Goal: Task Accomplishment & Management: Manage account settings

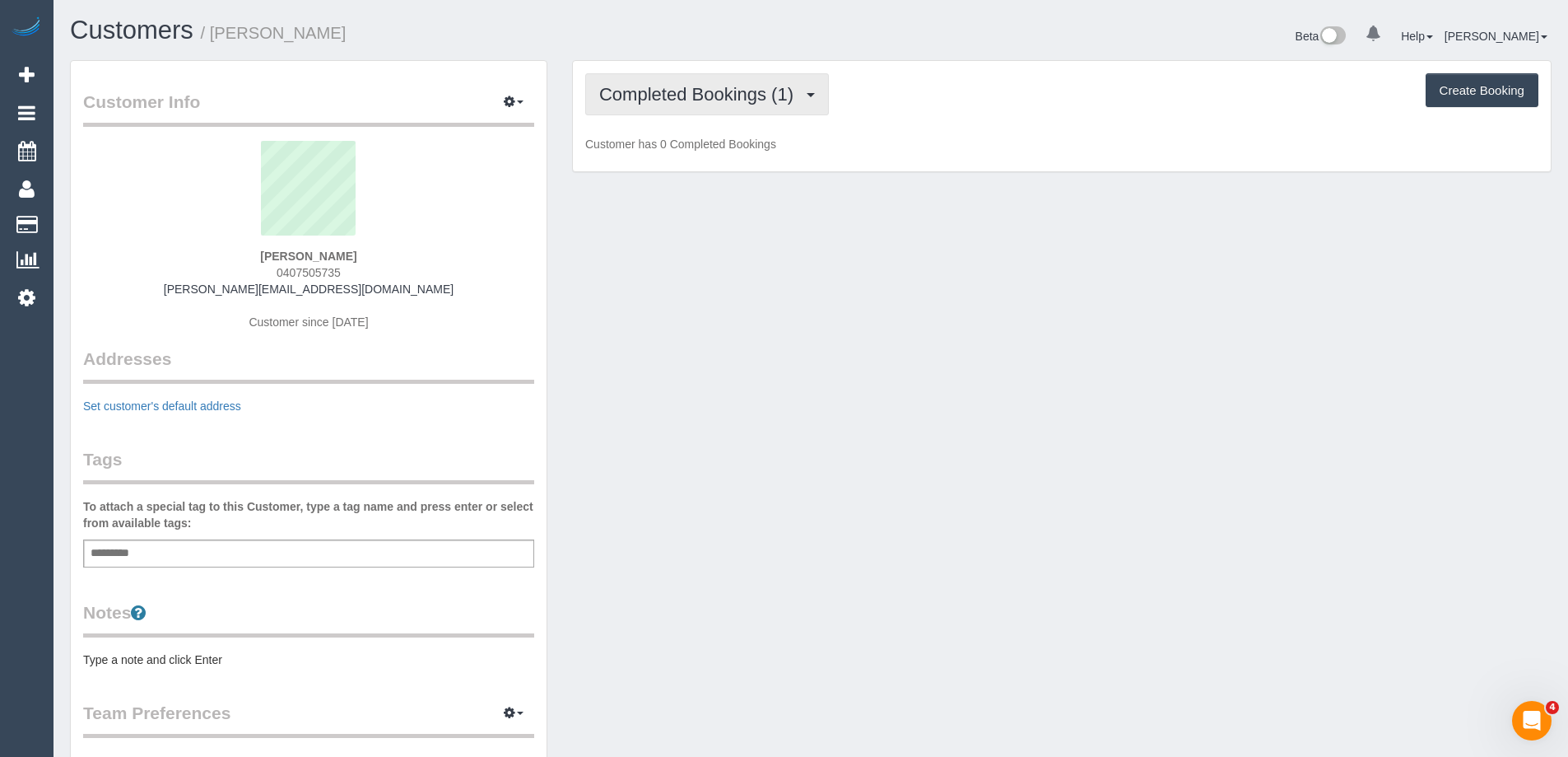
click at [684, 108] on button "Completed Bookings (1)" at bounding box center [708, 94] width 244 height 42
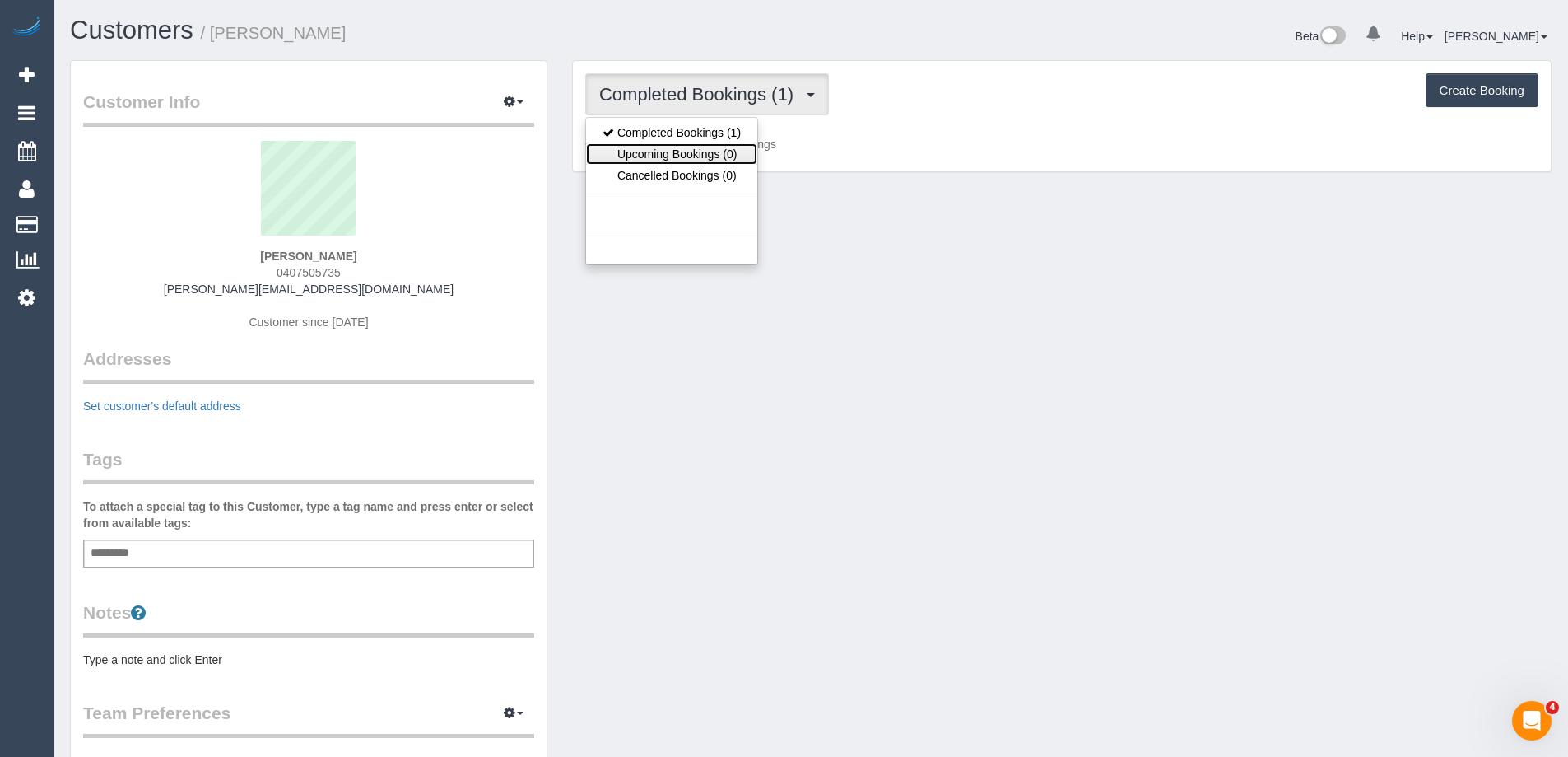
click at [680, 161] on link "Upcoming Bookings (0)" at bounding box center [672, 154] width 171 height 21
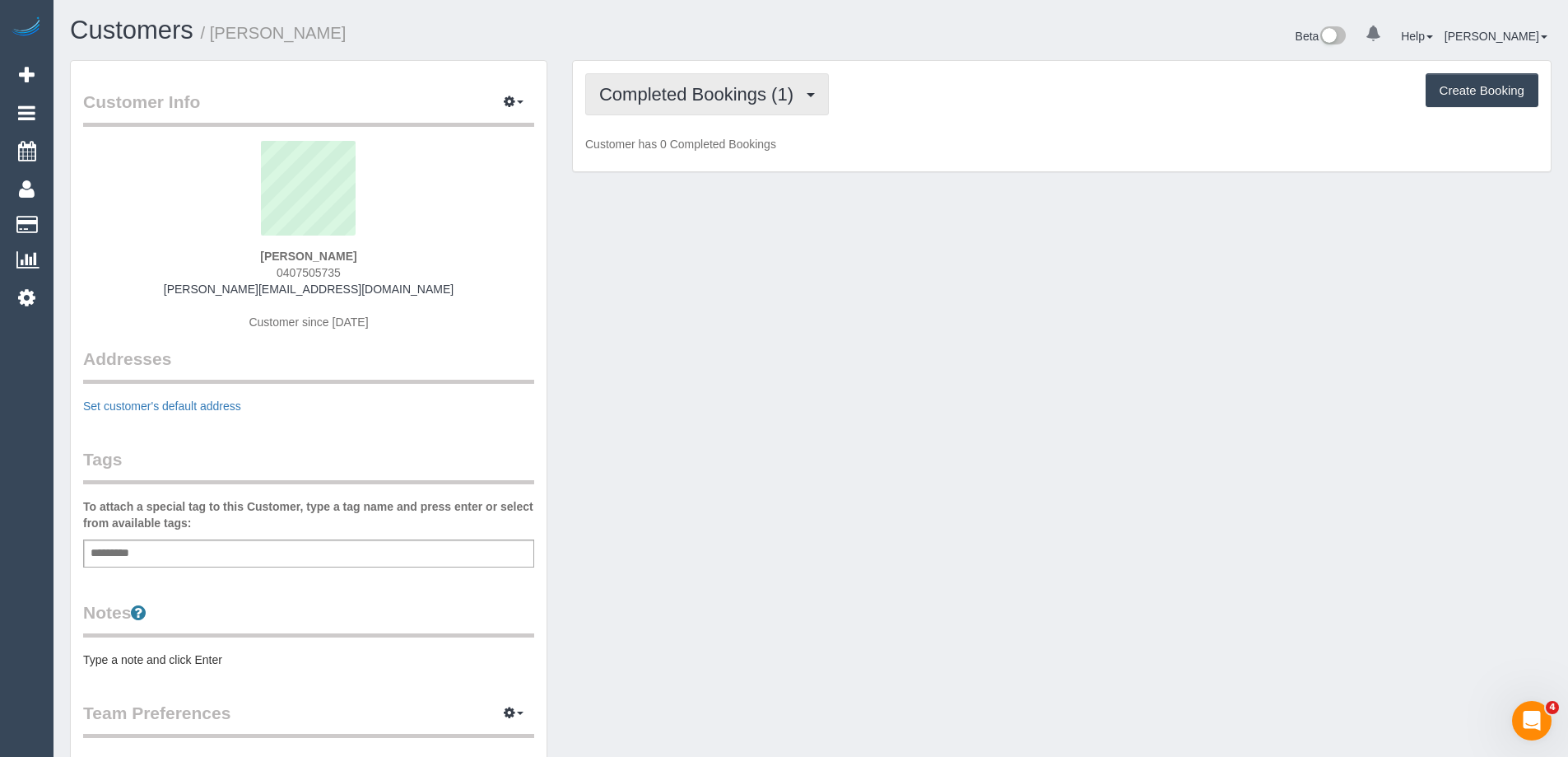
click at [712, 94] on span "Completed Bookings (1)" at bounding box center [701, 94] width 203 height 20
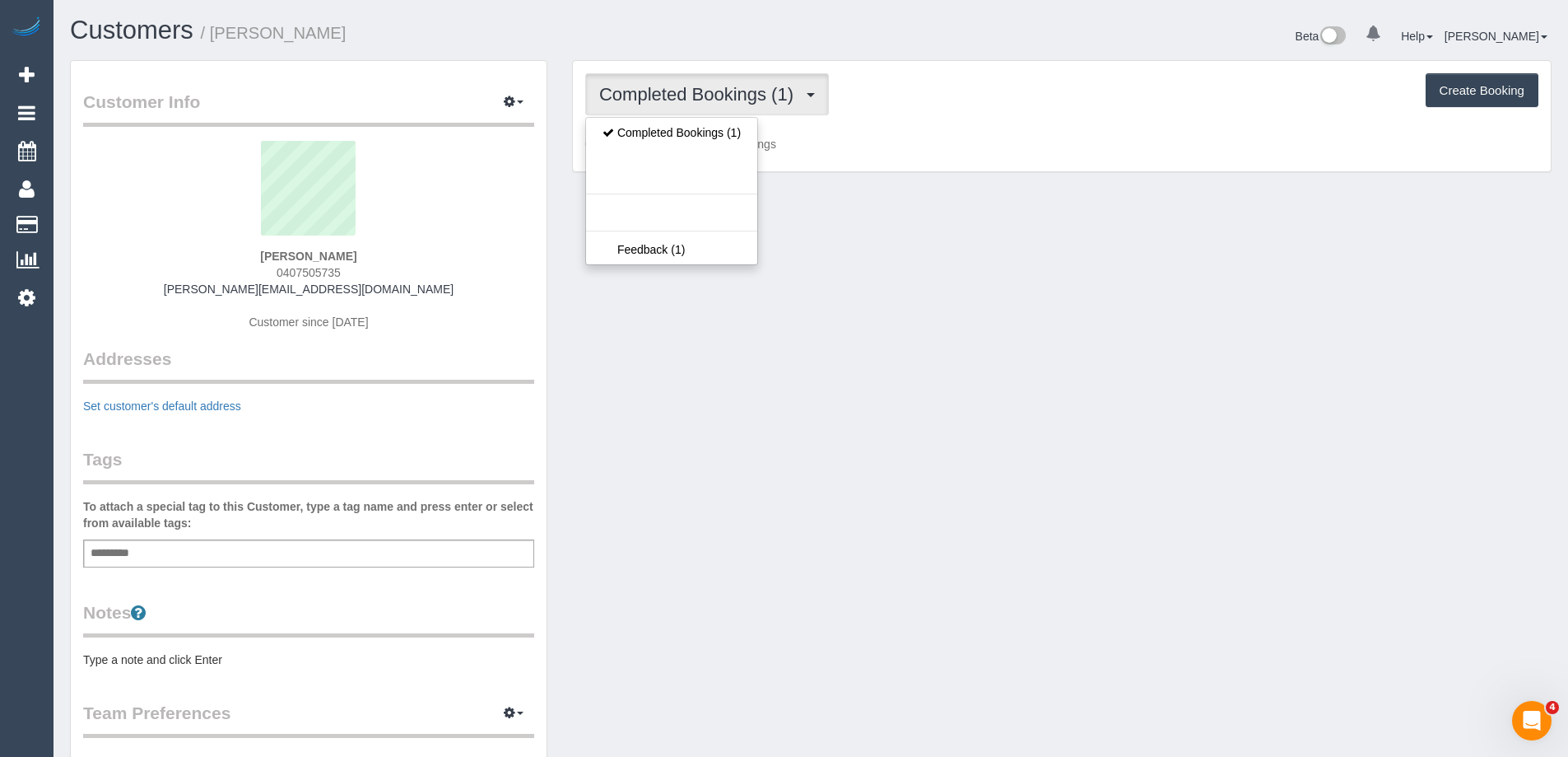
click at [957, 90] on div "Completed Bookings (1) Completed Bookings (1) Feedback (1) Create Booking" at bounding box center [1062, 94] width 953 height 42
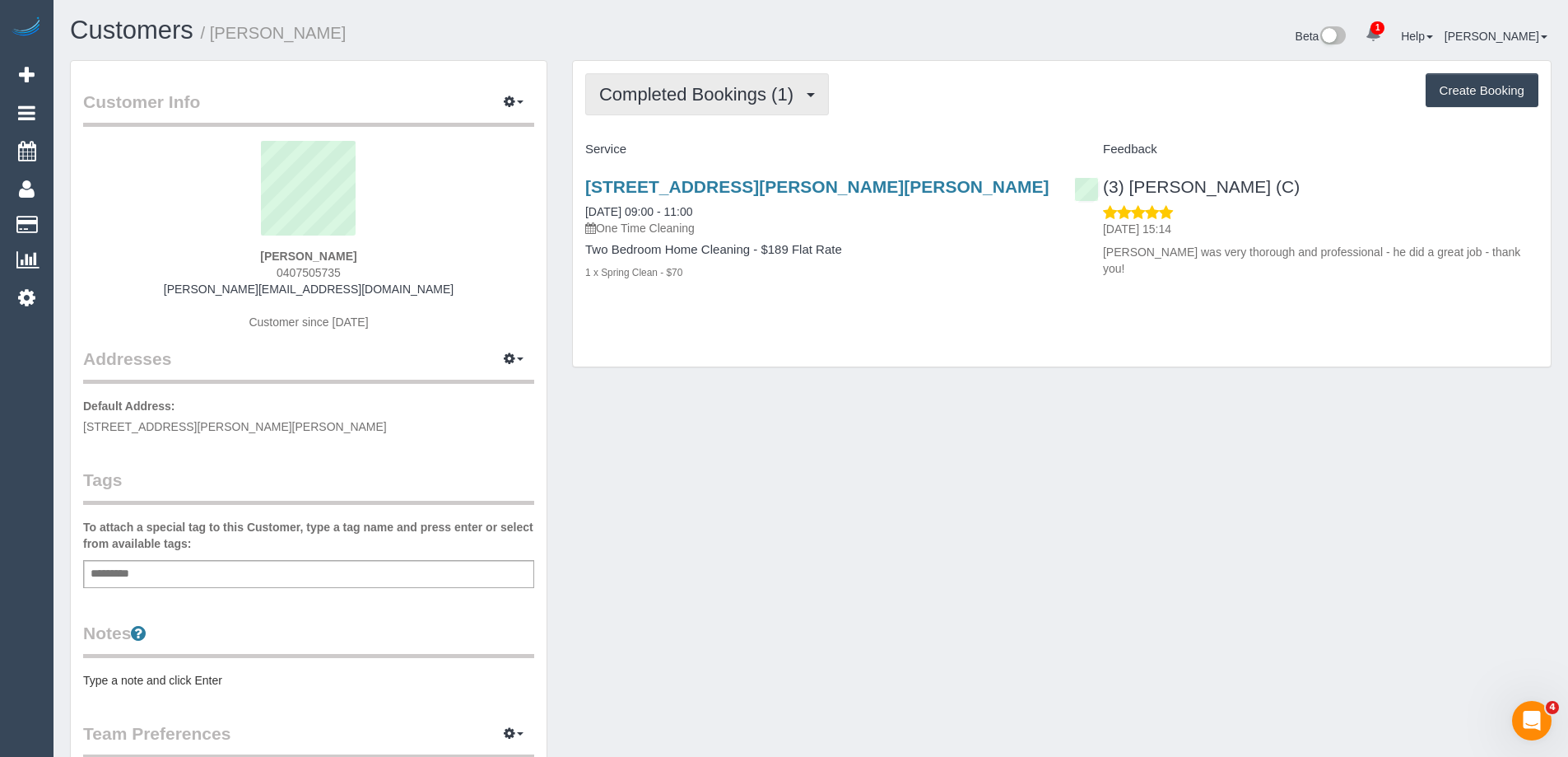
click at [701, 100] on span "Completed Bookings (1)" at bounding box center [701, 94] width 203 height 20
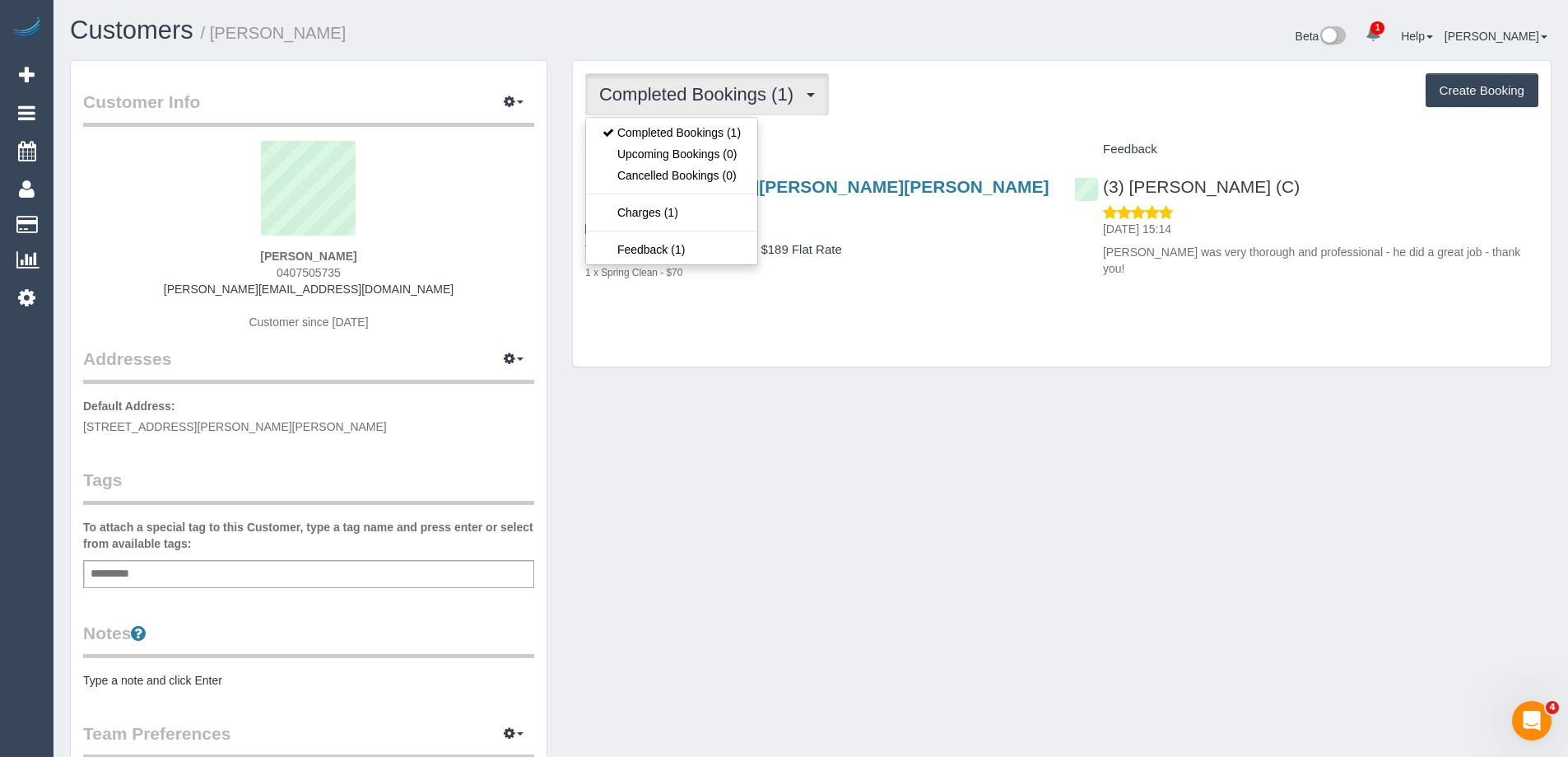
click at [851, 162] on div "Service" at bounding box center [817, 150] width 489 height 28
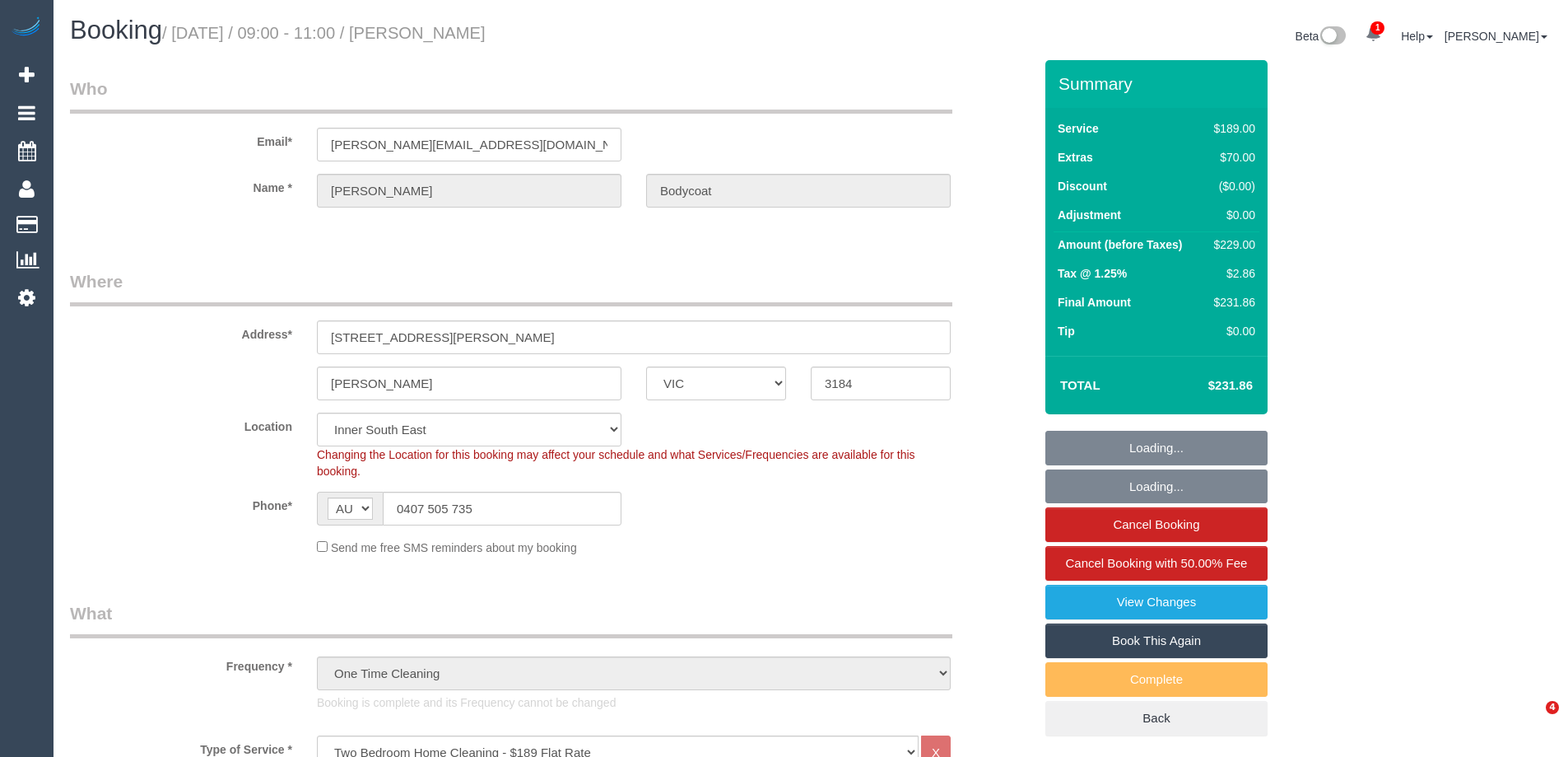
select select "VIC"
select select "number:27"
select select "number:22"
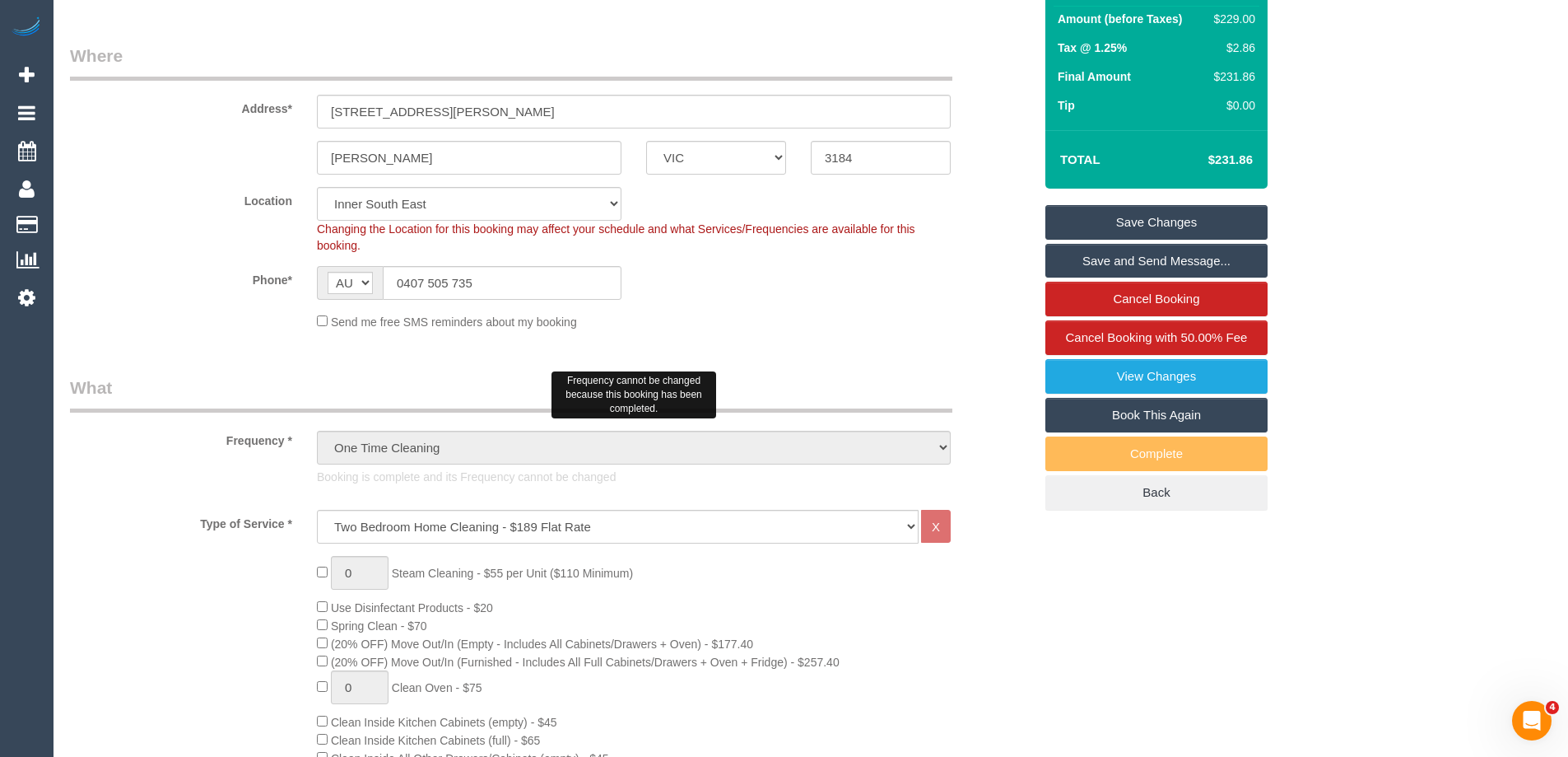
scroll to position [165, 0]
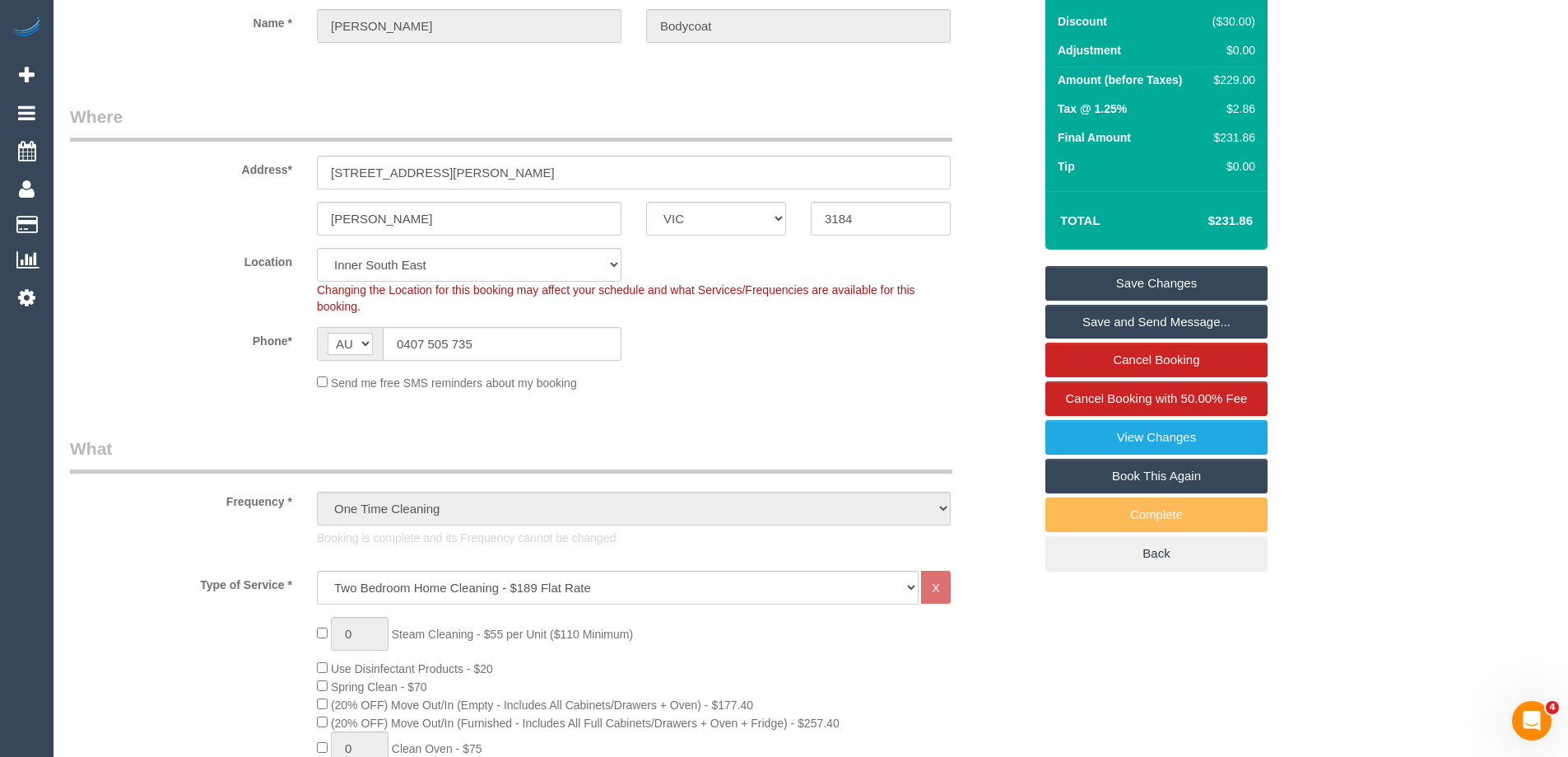
click at [1140, 477] on link "Book This Again" at bounding box center [1156, 475] width 222 height 34
select select "VIC"
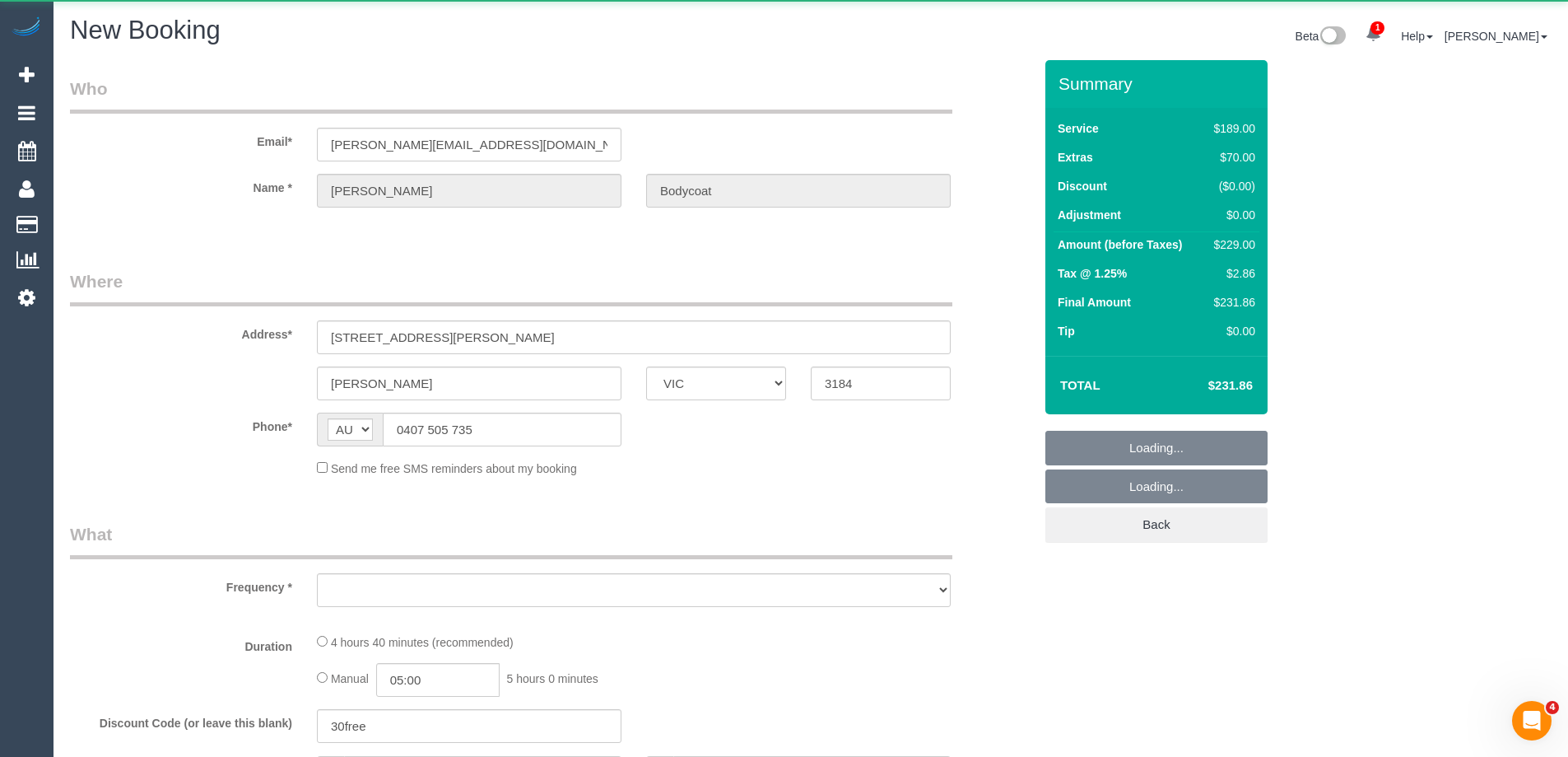
select select "string:stripe-pm_1Ru7NC2GScqysDRVoxb08CtP"
select select "number:27"
select select "number:22"
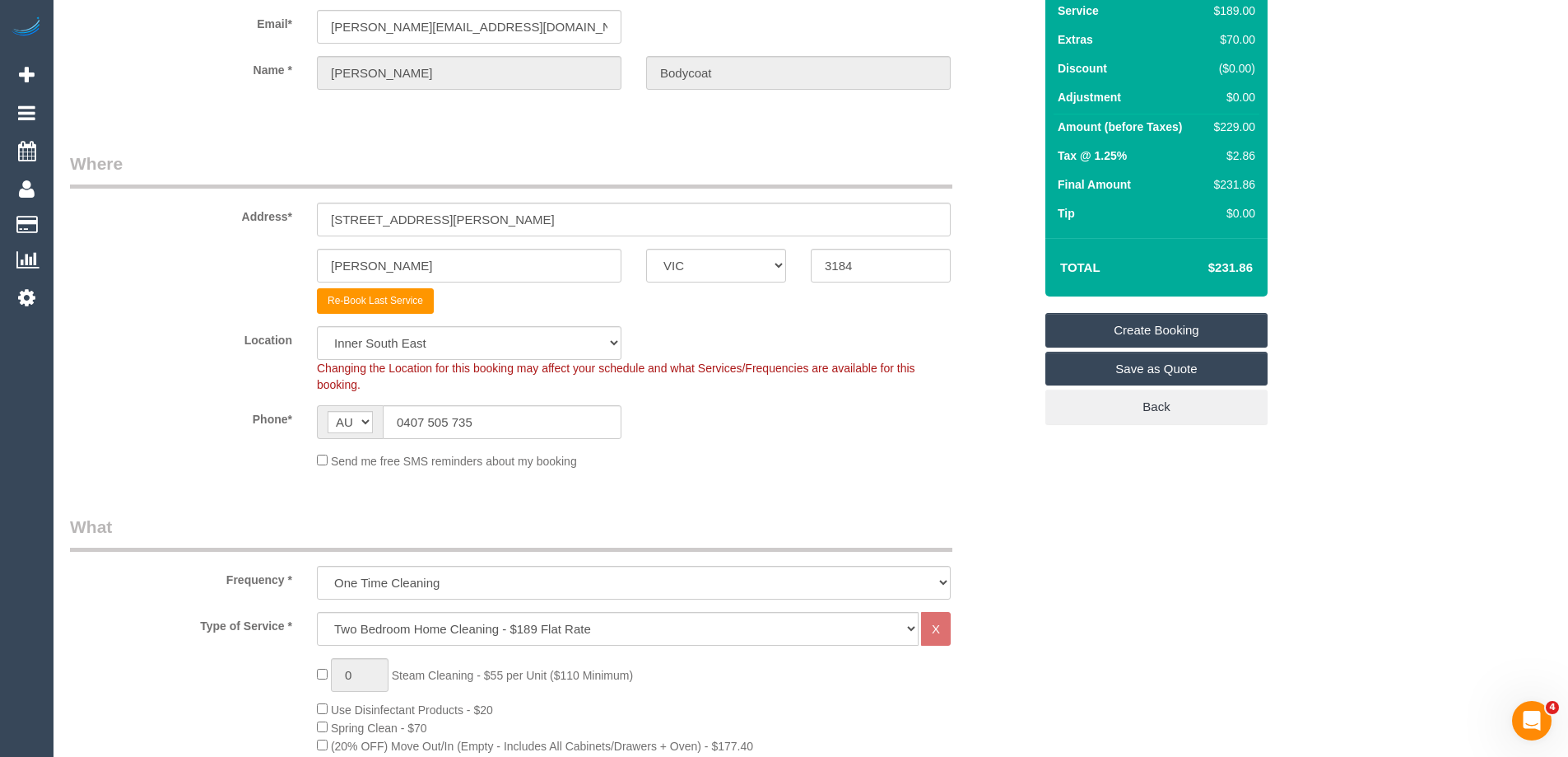
scroll to position [329, 0]
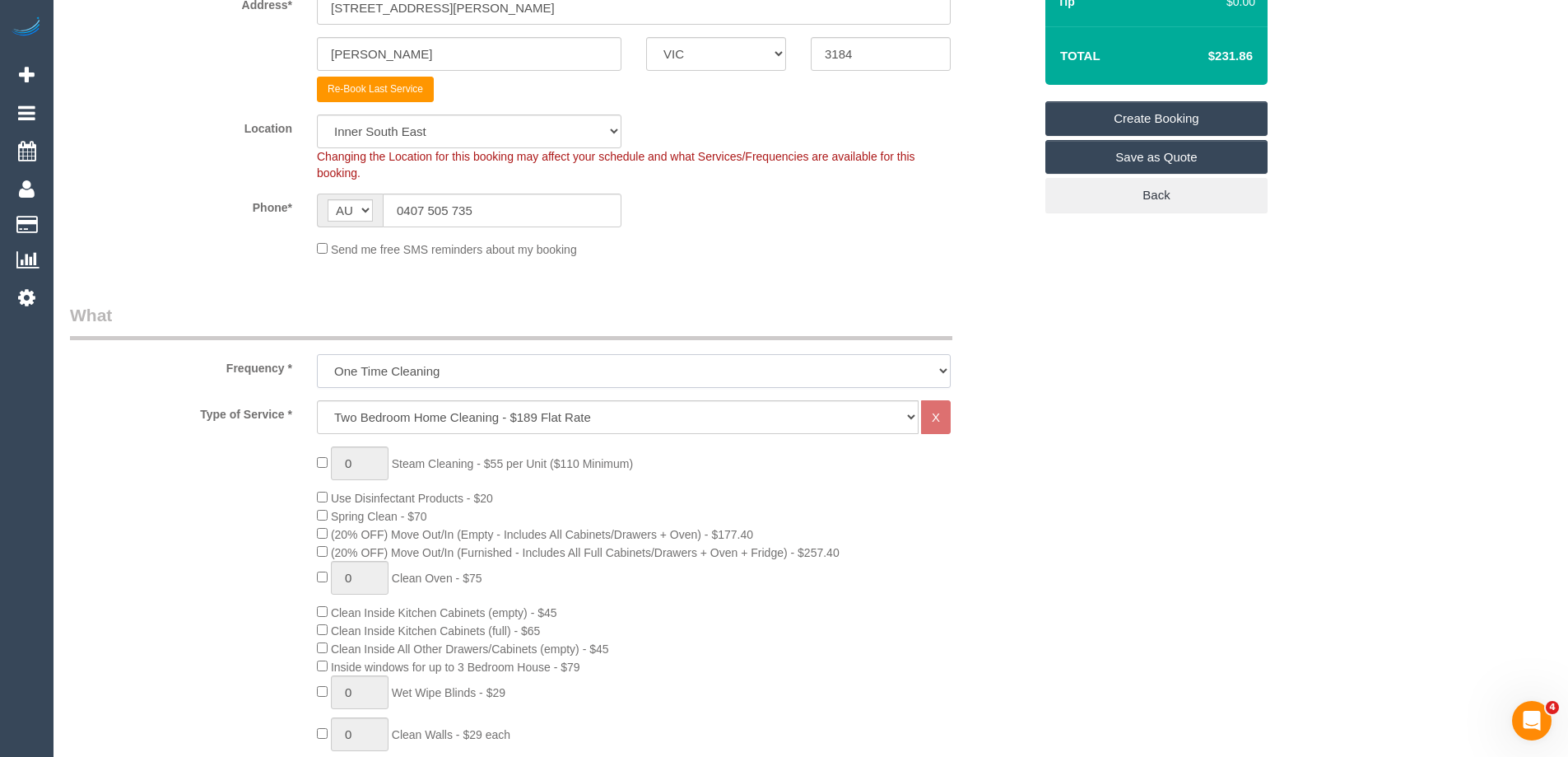
click at [462, 372] on select "One Time Cleaning Weekly - 10% Off - 10.00% (0% for the First Booking) Fortnigh…" at bounding box center [634, 371] width 634 height 33
select select "object:2982"
click at [317, 354] on select "One Time Cleaning Weekly - 10% Off - 10.00% (0% for the First Booking) Fortnigh…" at bounding box center [634, 371] width 634 height 33
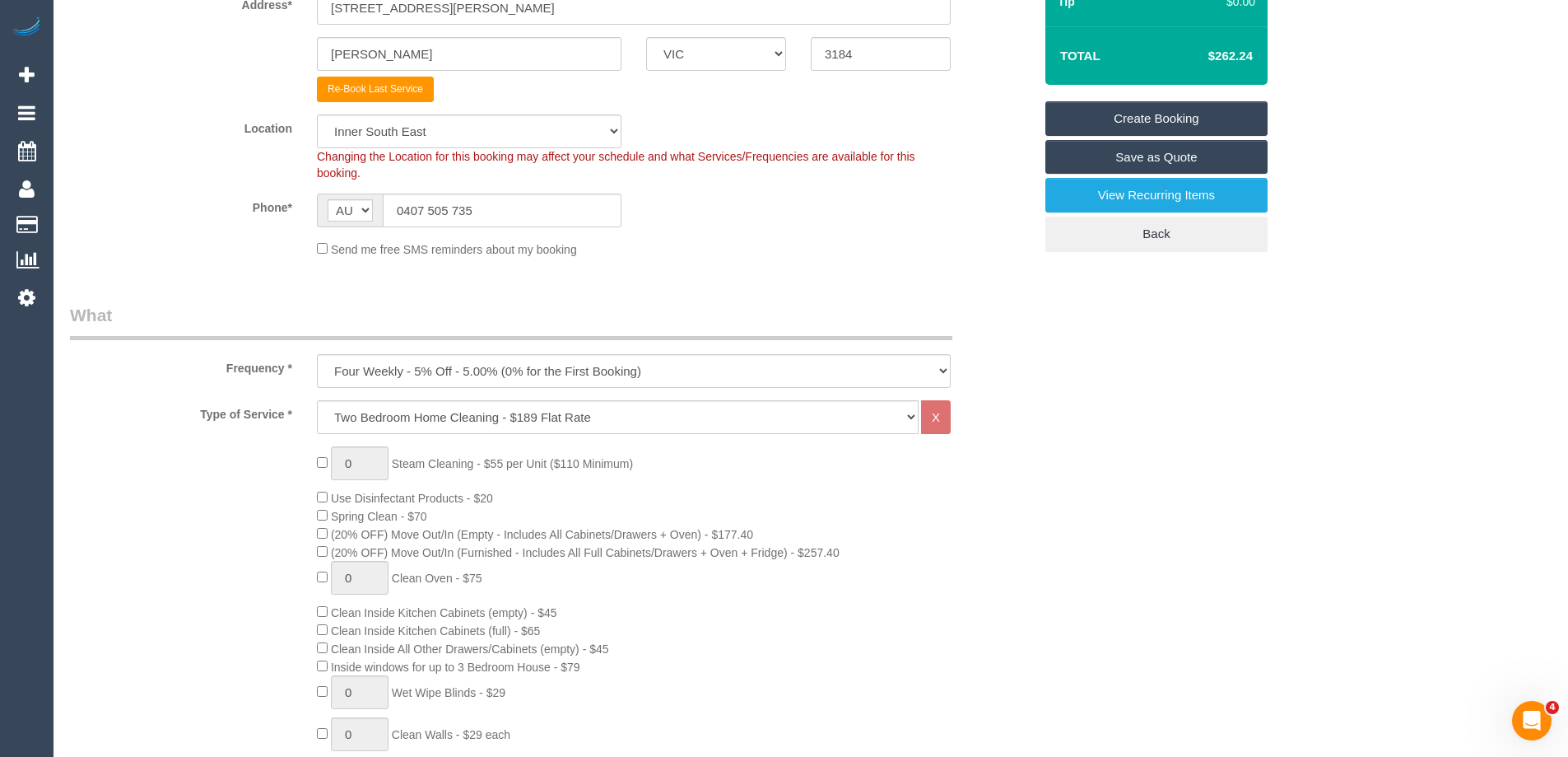
click at [510, 320] on legend "What" at bounding box center [511, 321] width 882 height 37
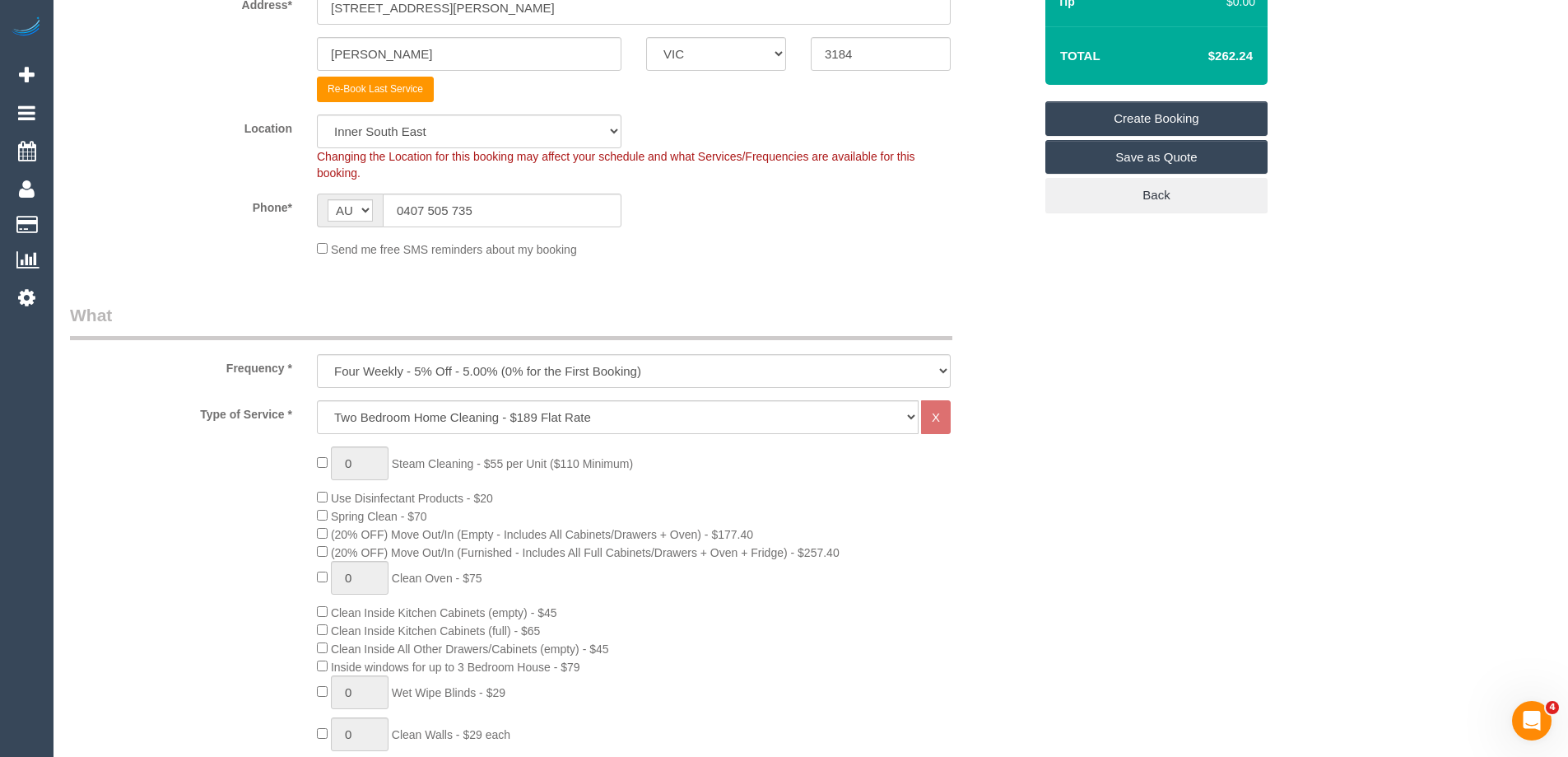
click at [858, 542] on div "0 Steam Cleaning - $55 per Unit ($110 Minimum) Use Disinfectant Products - $20 …" at bounding box center [675, 734] width 741 height 577
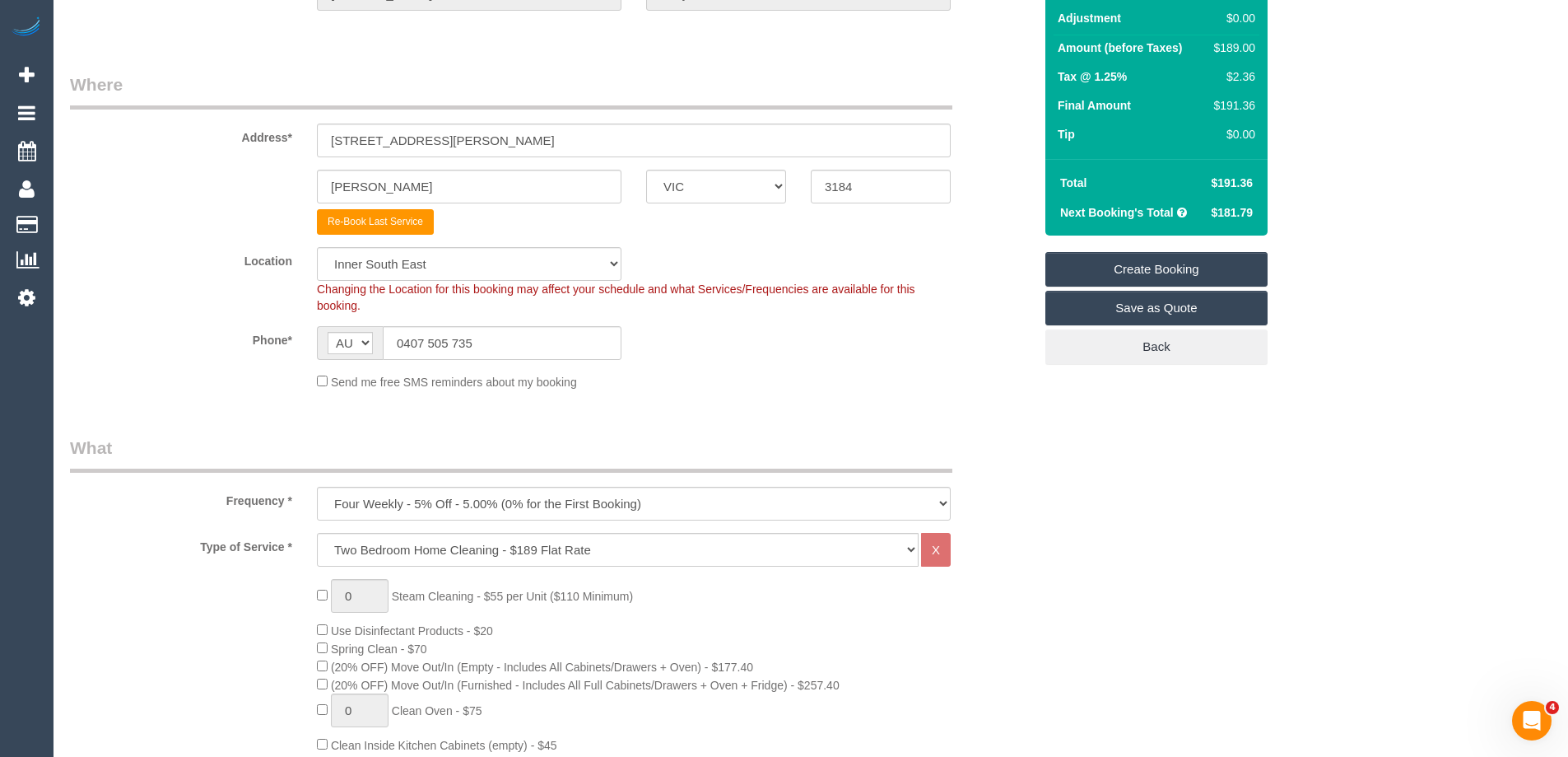
scroll to position [165, 0]
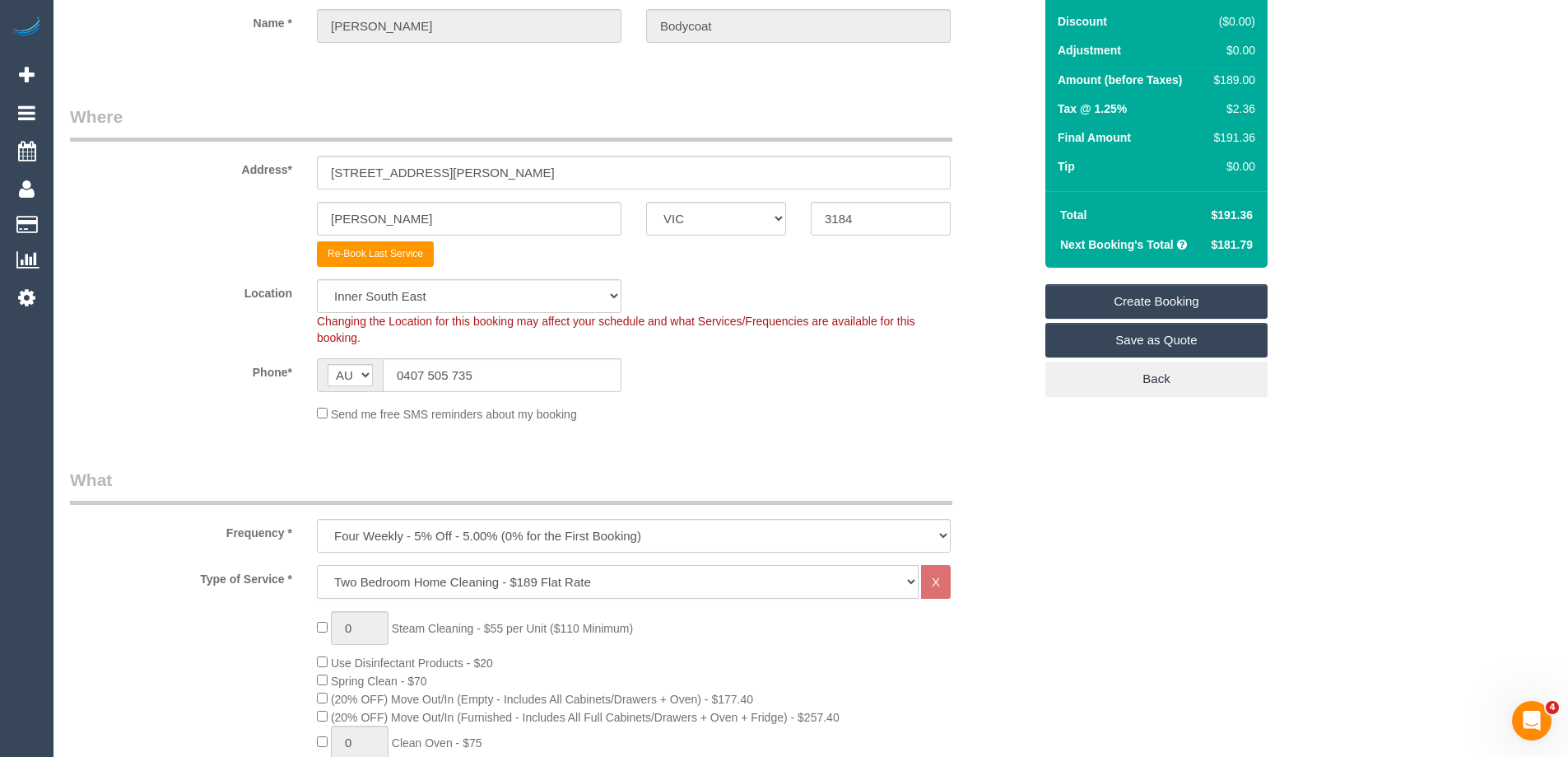
click at [471, 585] on select "Hourly Service - $70/h Hourly Service - $65/h Hourly Service - $60/h Hourly Ser…" at bounding box center [617, 581] width 601 height 33
select select "209"
click at [317, 565] on select "Hourly Service - $70/h Hourly Service - $65/h Hourly Service - $60/h Hourly Ser…" at bounding box center [617, 581] width 601 height 33
select select "1"
select select "120"
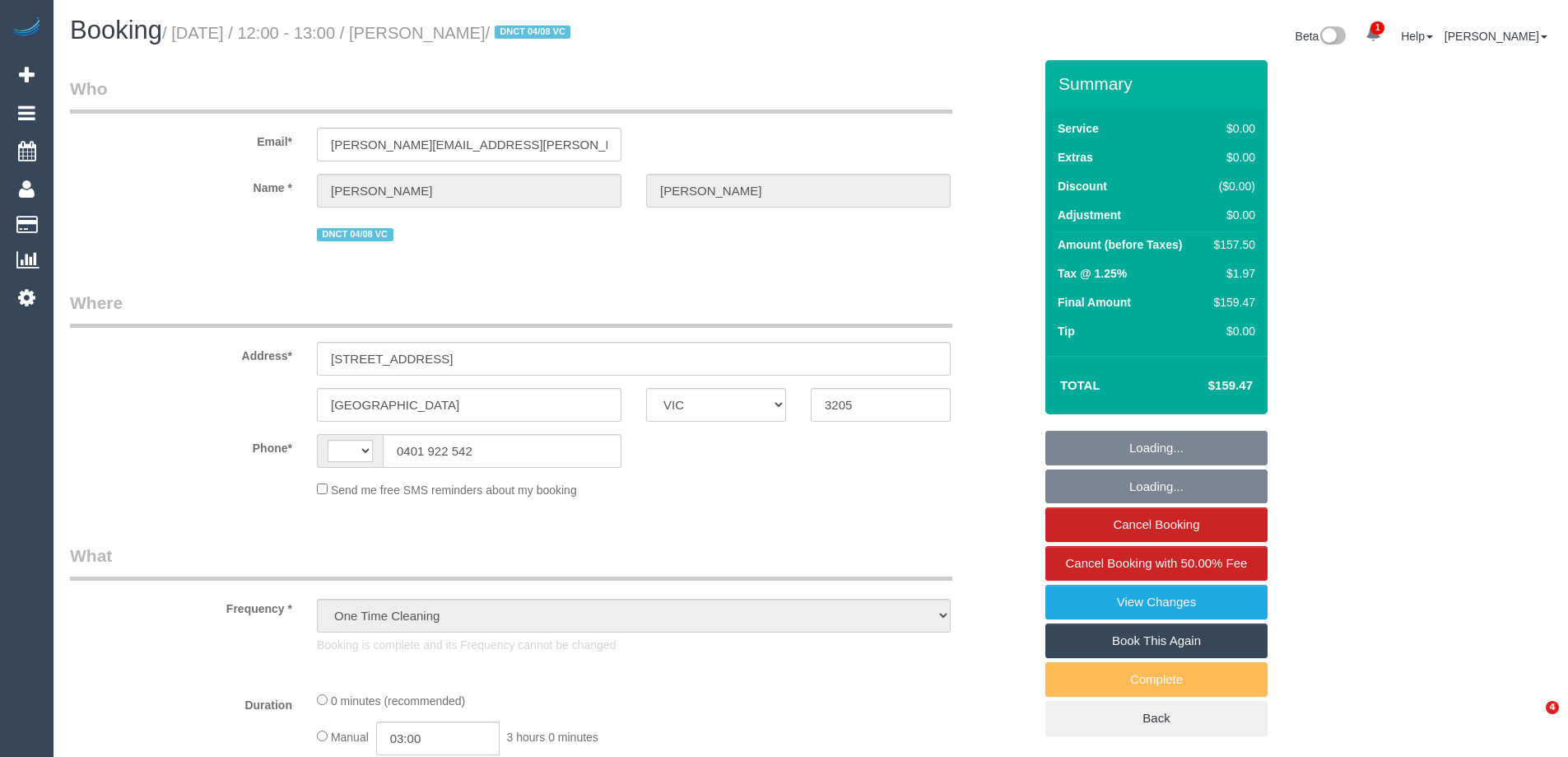
select select "VIC"
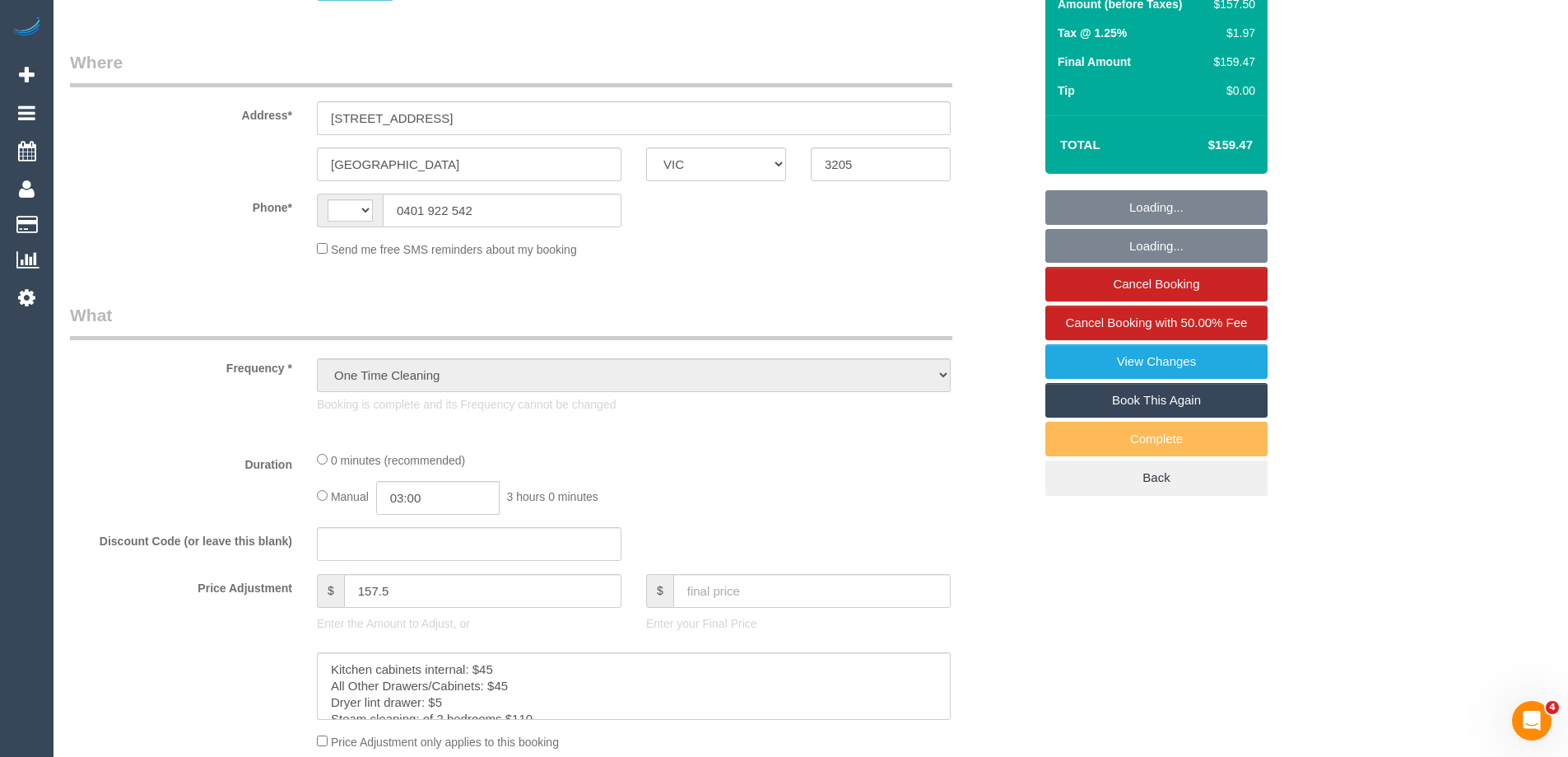
select select "string:AU"
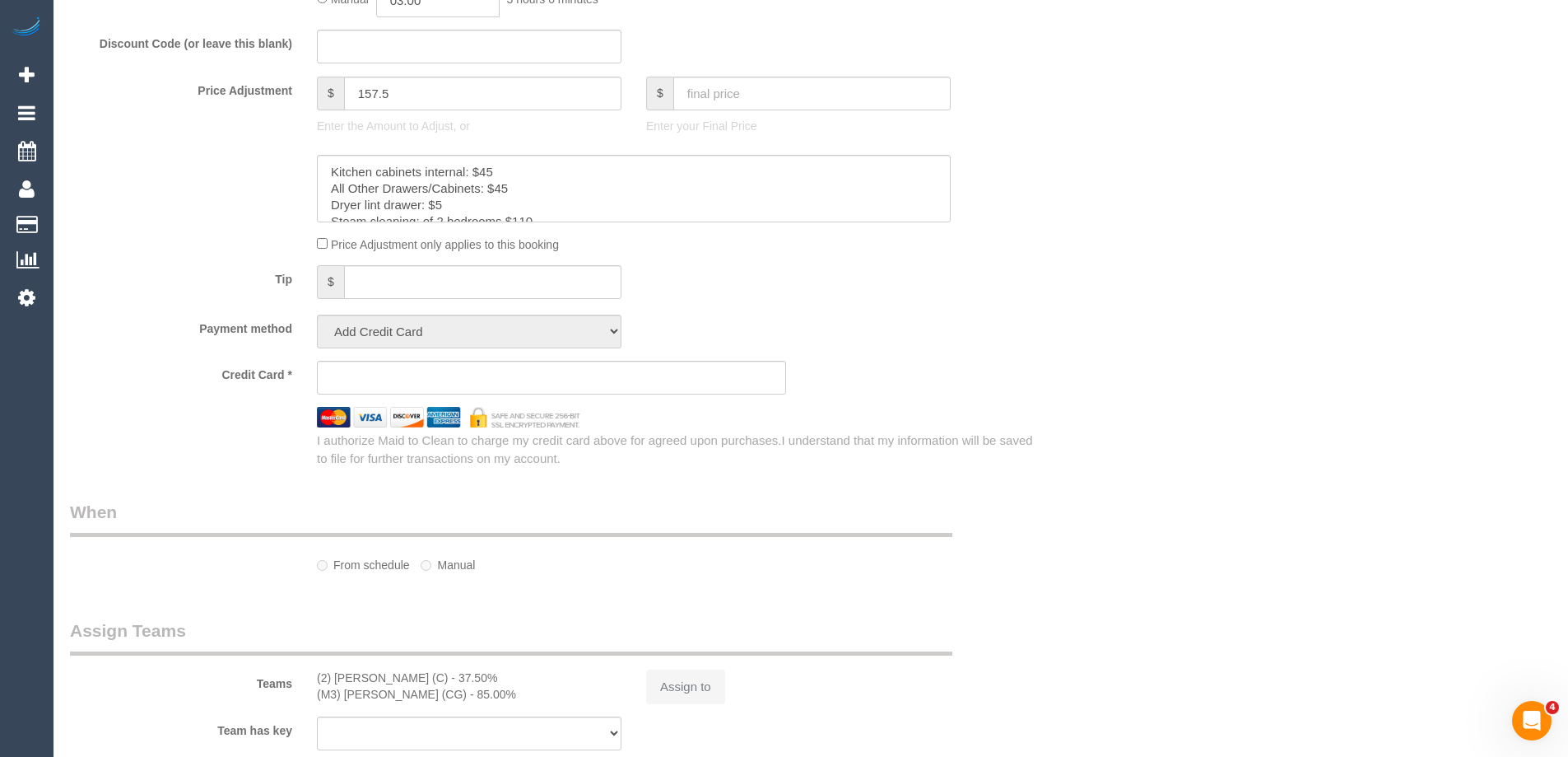
select select "number:28"
select select "number:14"
select select "number:19"
select select "number:25"
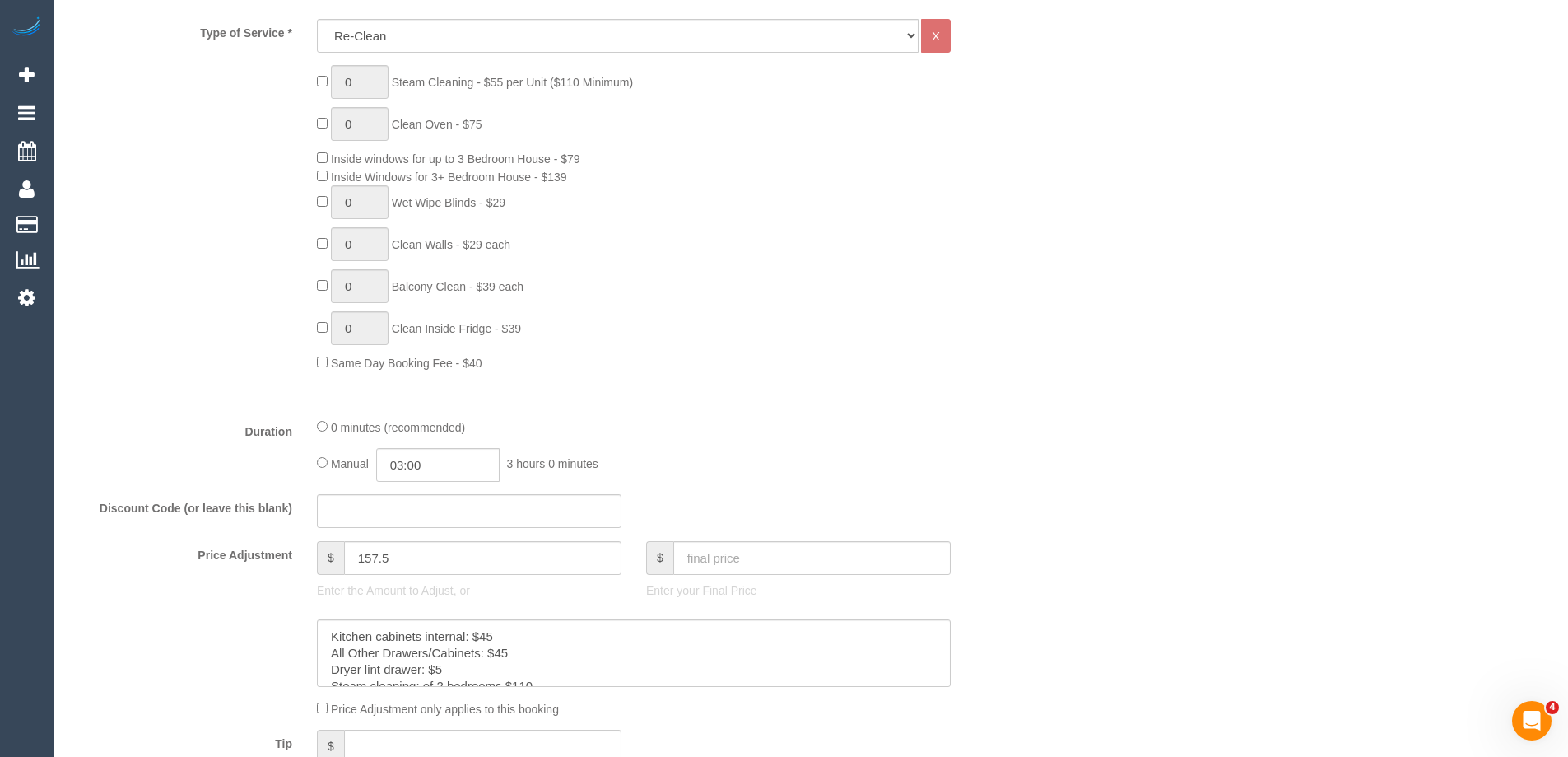
select select "object:3526"
select select "string:stripe-pm_1RnhPa2GScqysDRVrwGBGKfe"
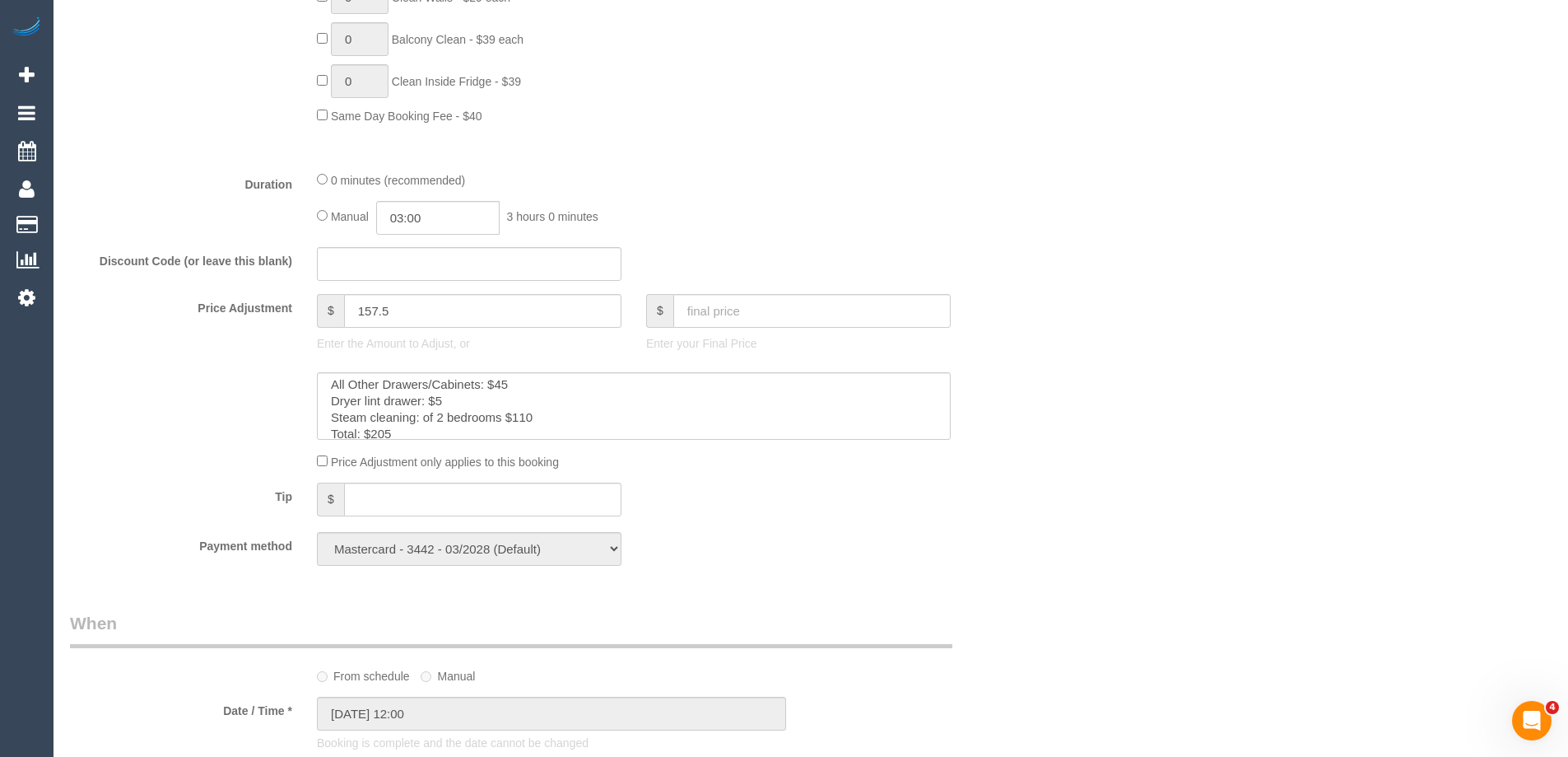
scroll to position [33, 0]
drag, startPoint x: 874, startPoint y: 149, endPoint x: 537, endPoint y: 281, distance: 361.9
drag, startPoint x: 429, startPoint y: 318, endPoint x: 320, endPoint y: 321, distance: 109.0
click at [320, 321] on div "$ 157.5" at bounding box center [469, 311] width 305 height 33
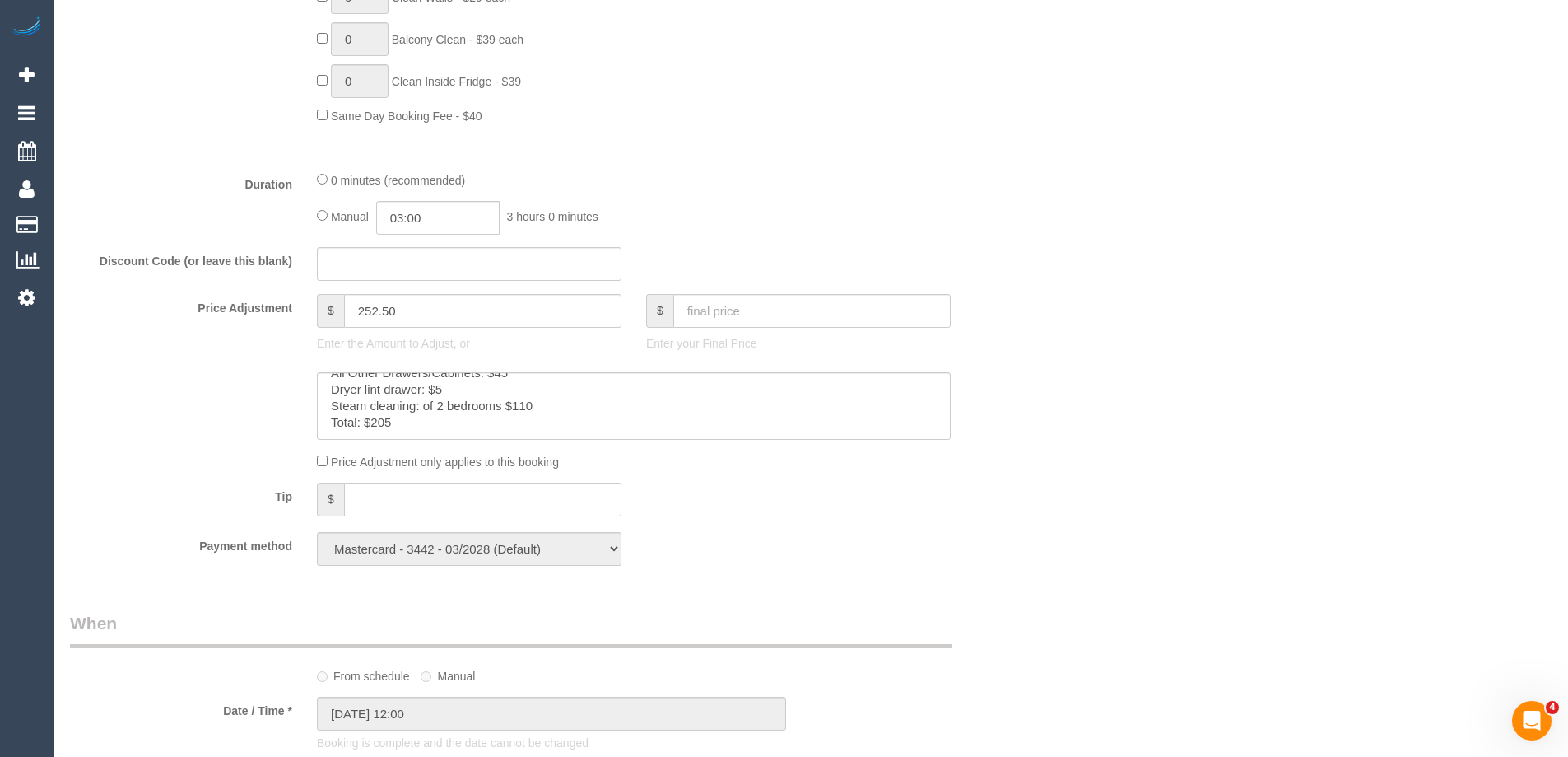
click at [917, 557] on div "Payment method Mastercard - 3442 - 03/2028 (Default) Add Credit Card ──────────…" at bounding box center [551, 549] width 988 height 33
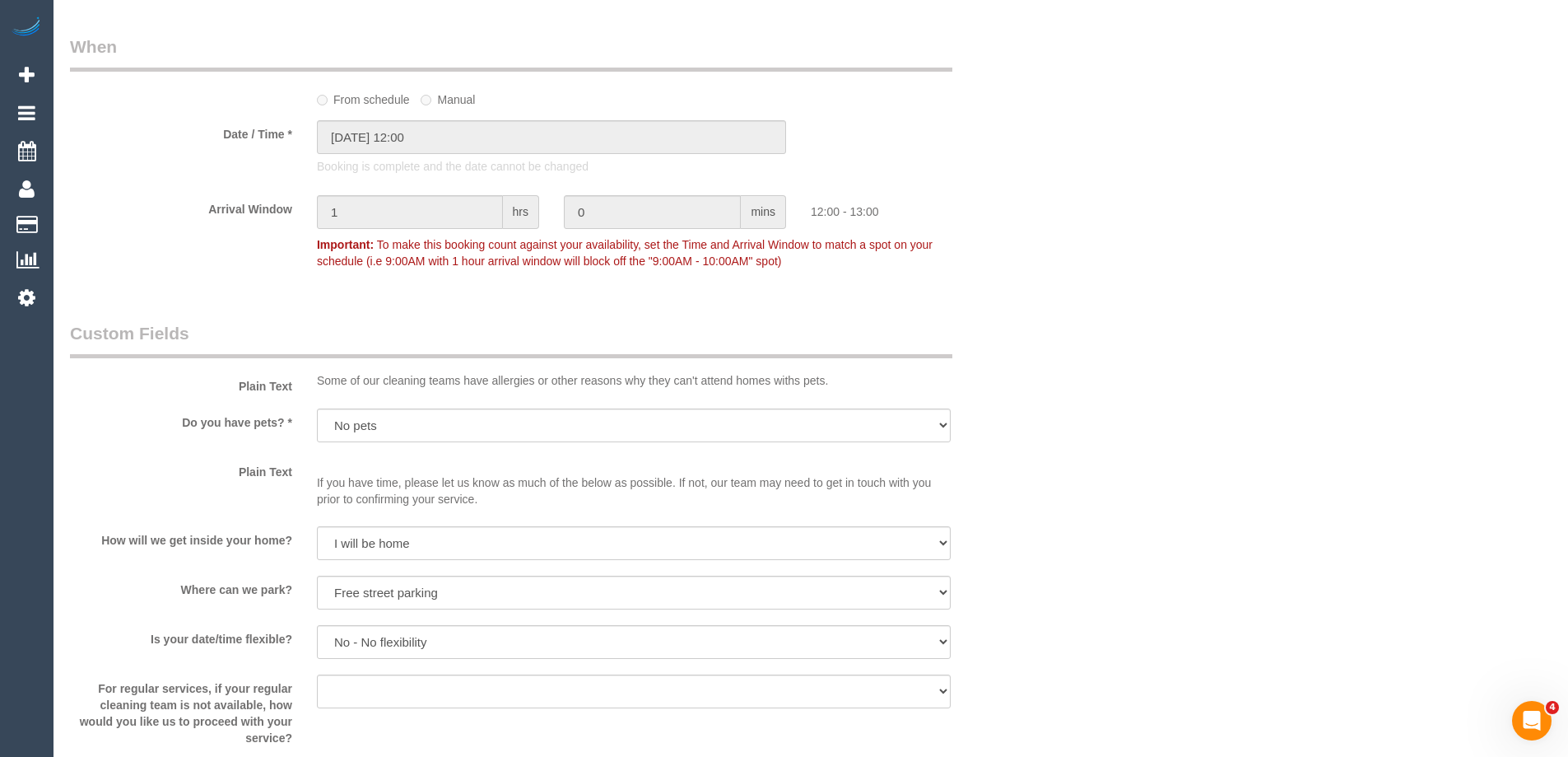
type input "252.5"
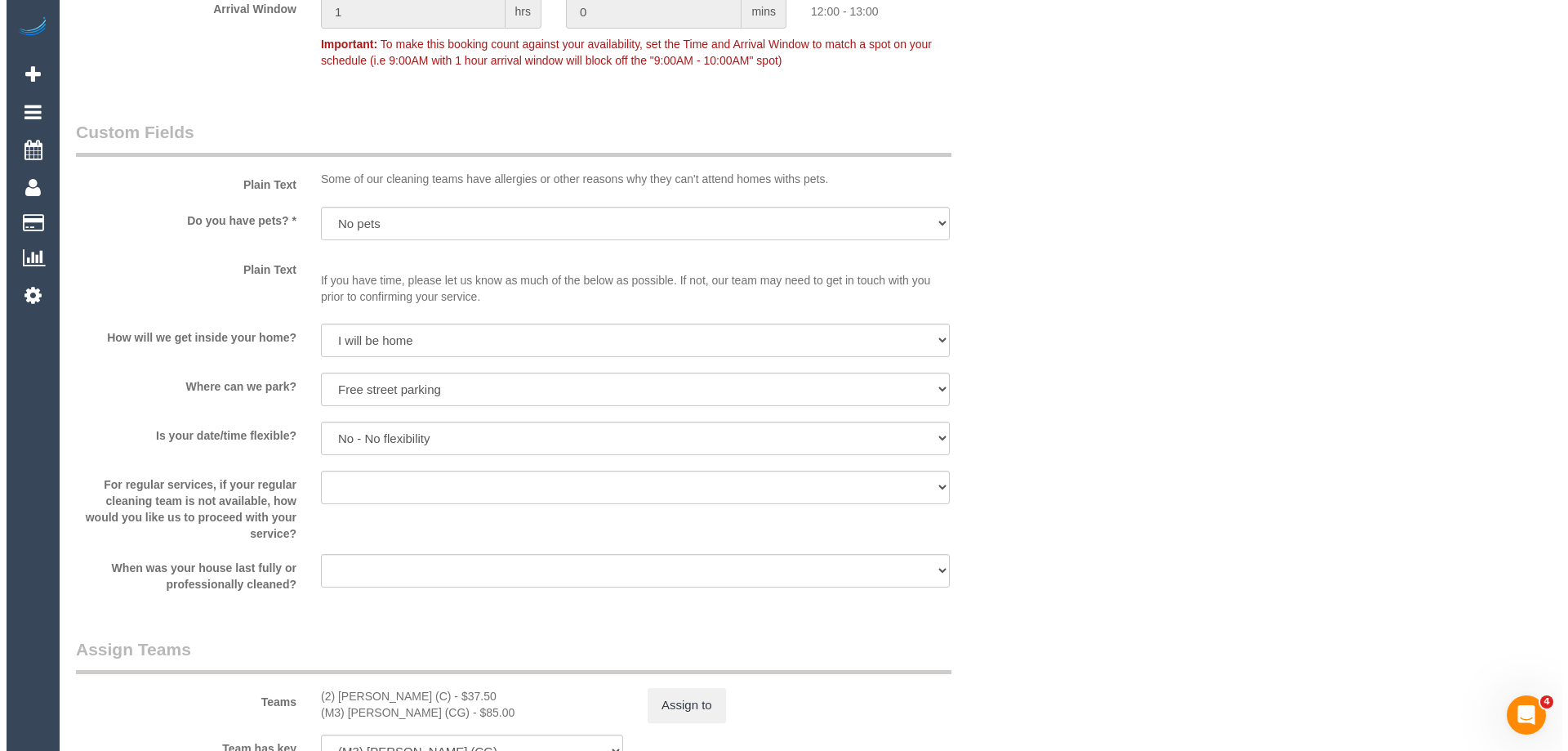
scroll to position [1876, 0]
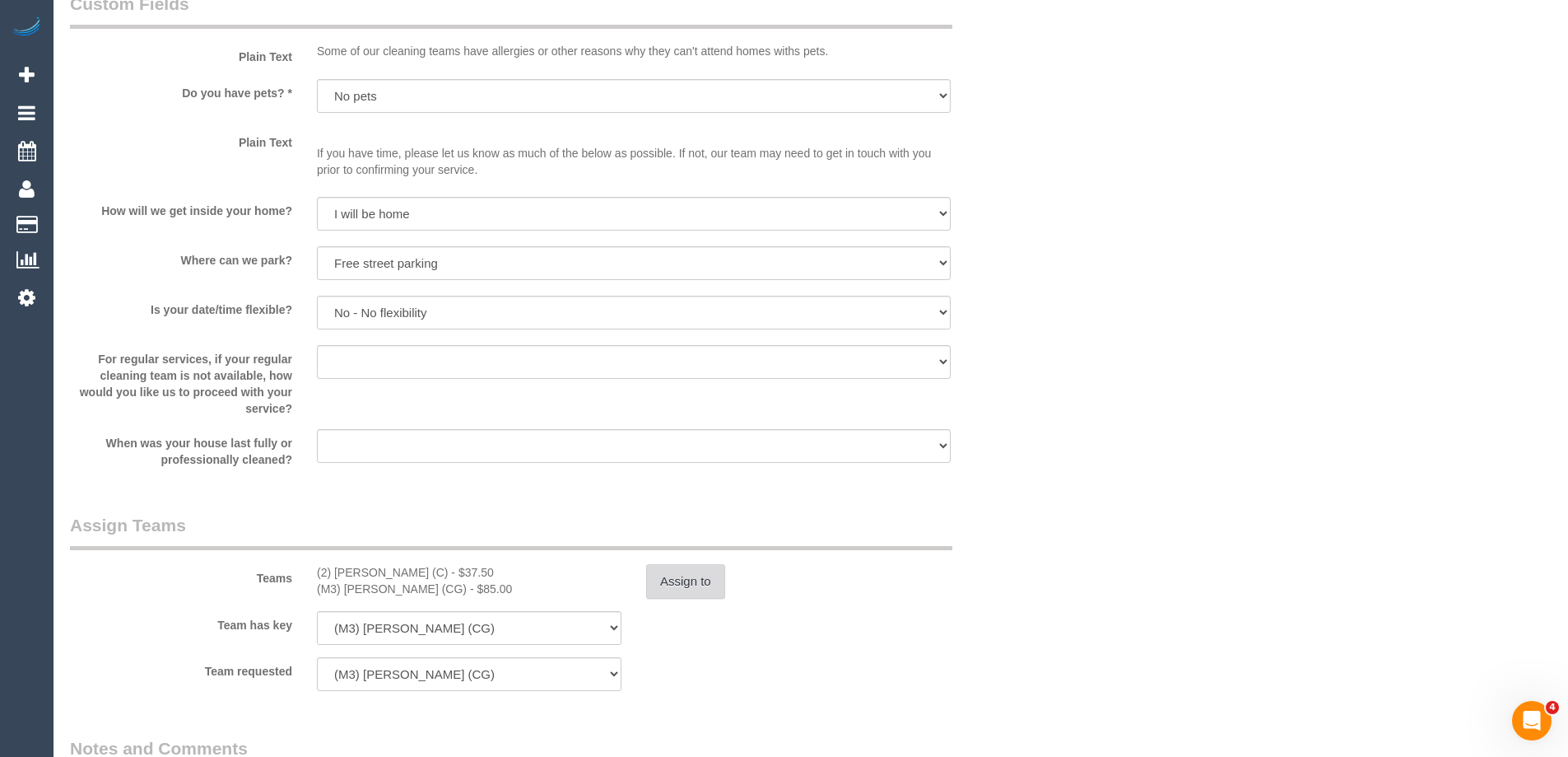
click at [701, 588] on button "Assign to" at bounding box center [686, 580] width 79 height 34
